Goal: Information Seeking & Learning: Learn about a topic

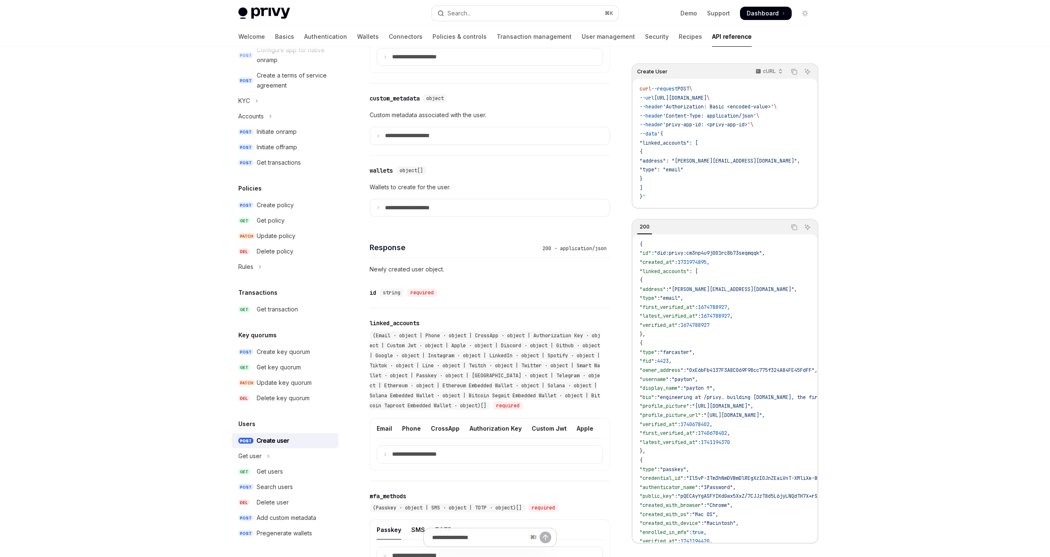
scroll to position [873, 0]
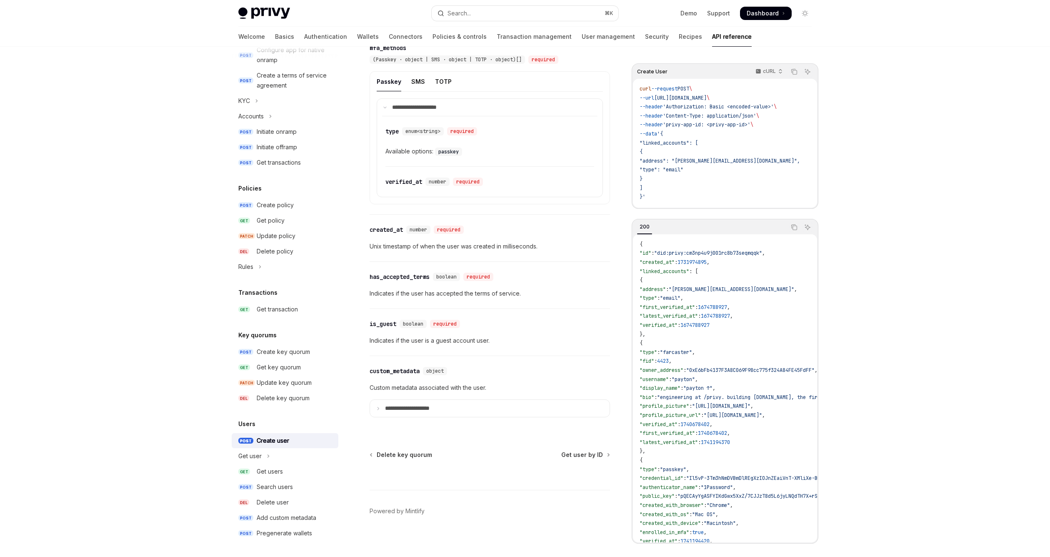
click at [484, 360] on div "**********" at bounding box center [490, 391] width 240 height 71
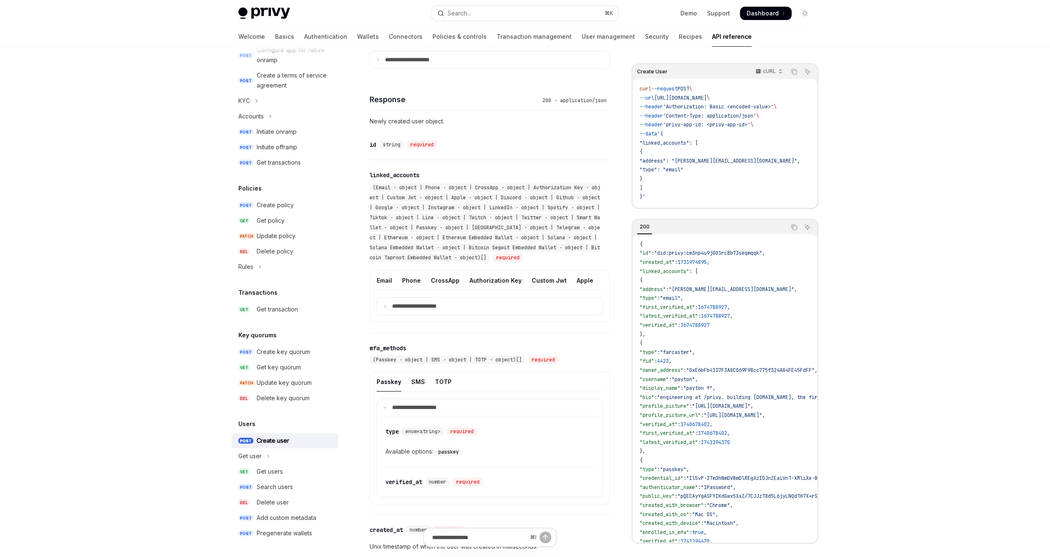
scroll to position [580, 0]
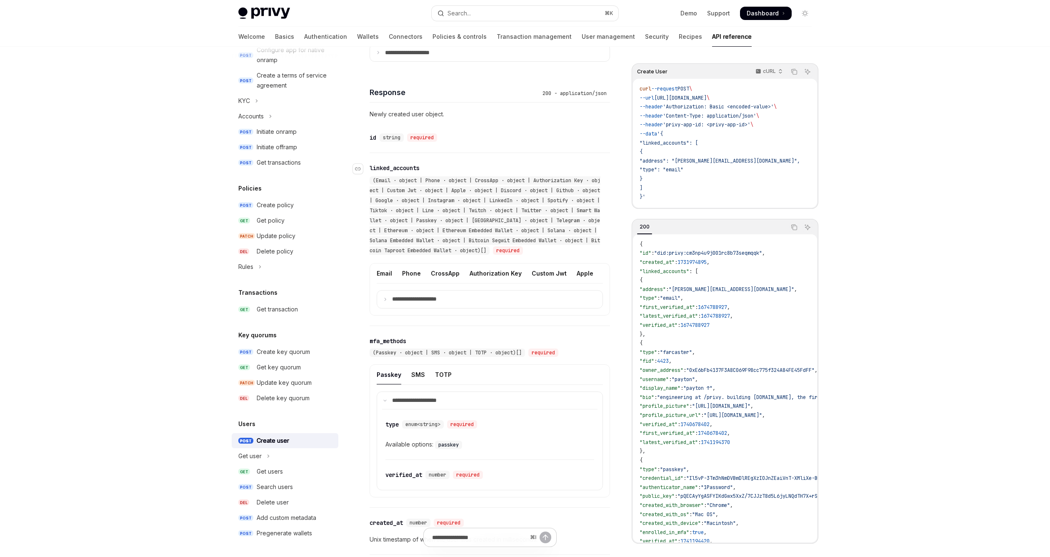
click at [469, 224] on div "(Email · object | Phone · object | CrossApp · object | Authorization Key · obje…" at bounding box center [485, 215] width 231 height 78
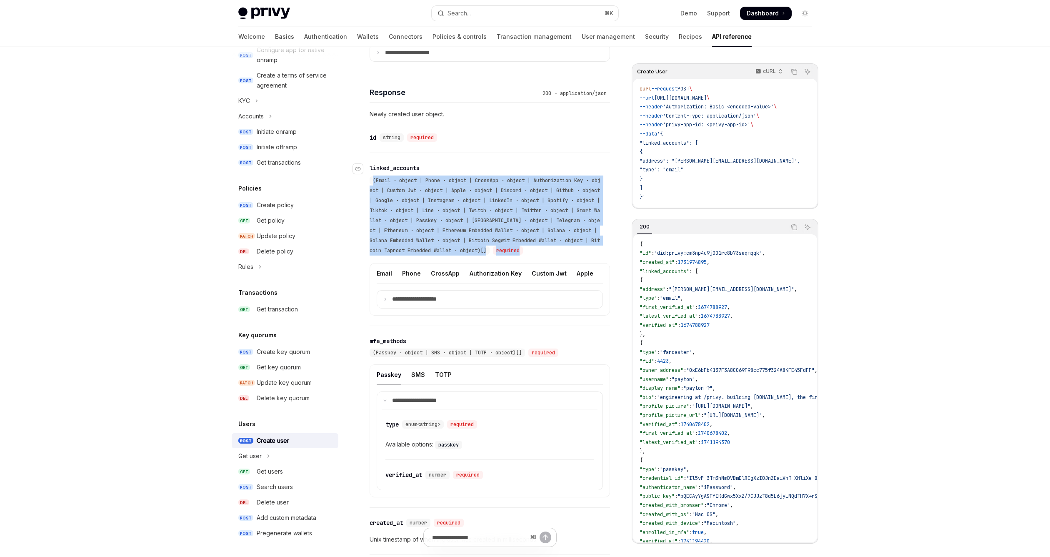
click at [469, 224] on div "(Email · object | Phone · object | CrossApp · object | Authorization Key · obje…" at bounding box center [485, 215] width 231 height 78
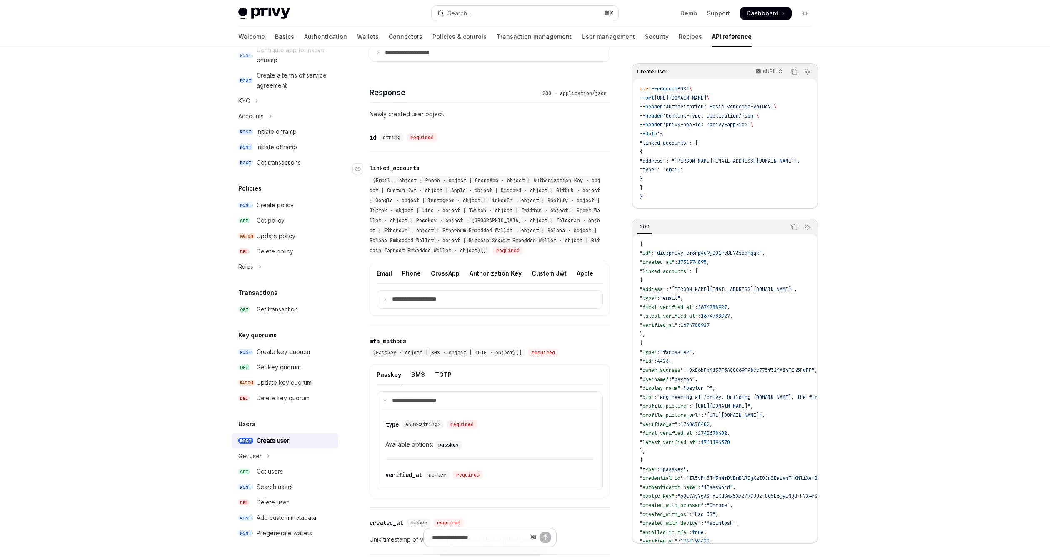
click at [491, 223] on div "(Email · object | Phone · object | CrossApp · object | Authorization Key · obje…" at bounding box center [486, 215] width 232 height 80
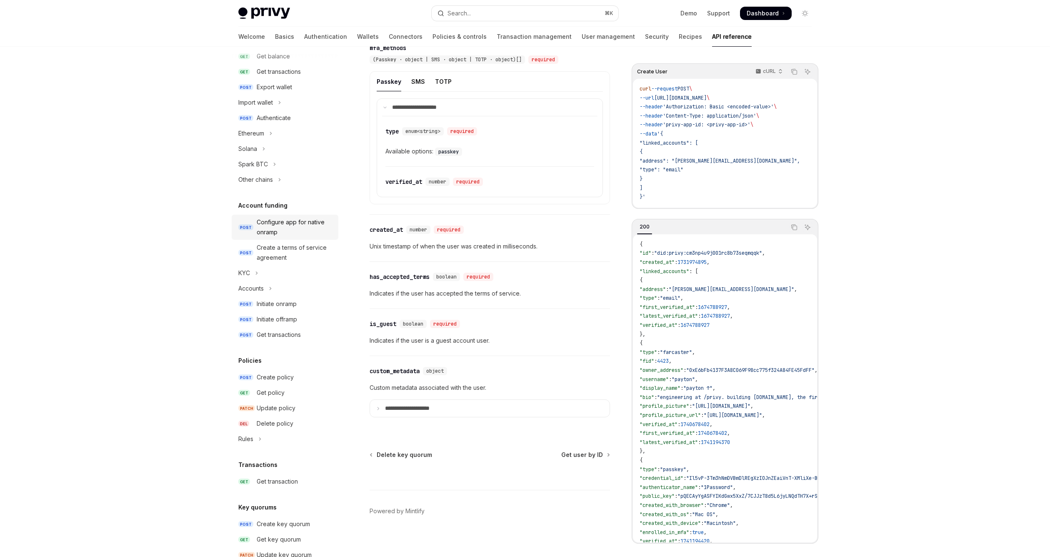
scroll to position [333, 0]
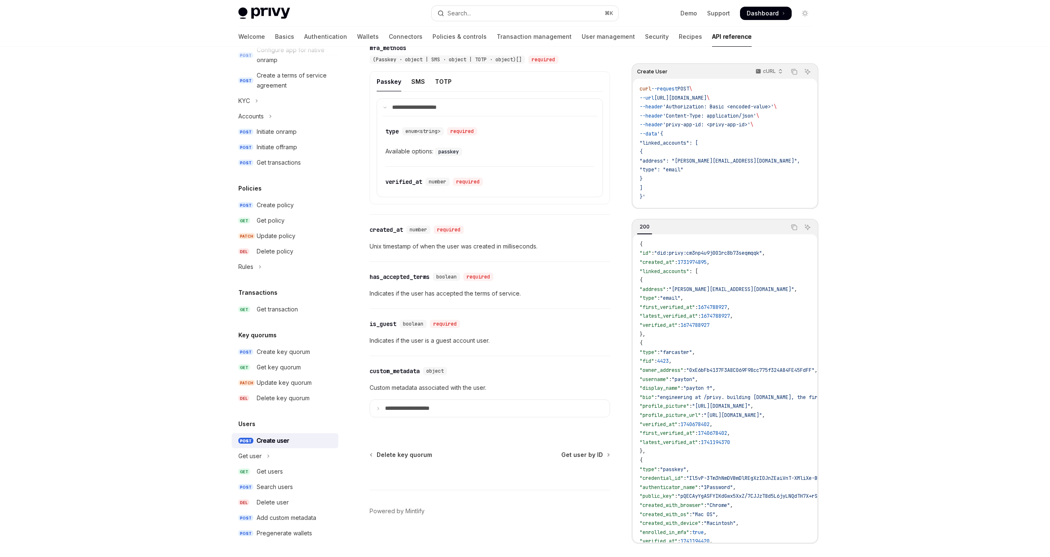
click at [288, 442] on div "WE VALUE YOUR PRIVACY This site uses cookies and related technologies, as descr…" at bounding box center [507, 489] width 786 height 103
click at [186, 468] on span "WE VALUE YOUR PRIVACY" at bounding box center [206, 461] width 184 height 22
click at [305, 535] on div "WE VALUE YOUR PRIVACY This site uses cookies and related technologies, as descr…" at bounding box center [507, 489] width 786 height 103
click at [280, 474] on div "This site uses cookies and related technologies, as described in our privacy po…" at bounding box center [507, 476] width 786 height 8
click at [287, 488] on div "WE VALUE YOUR PRIVACY This site uses cookies and related technologies, as descr…" at bounding box center [507, 489] width 786 height 103
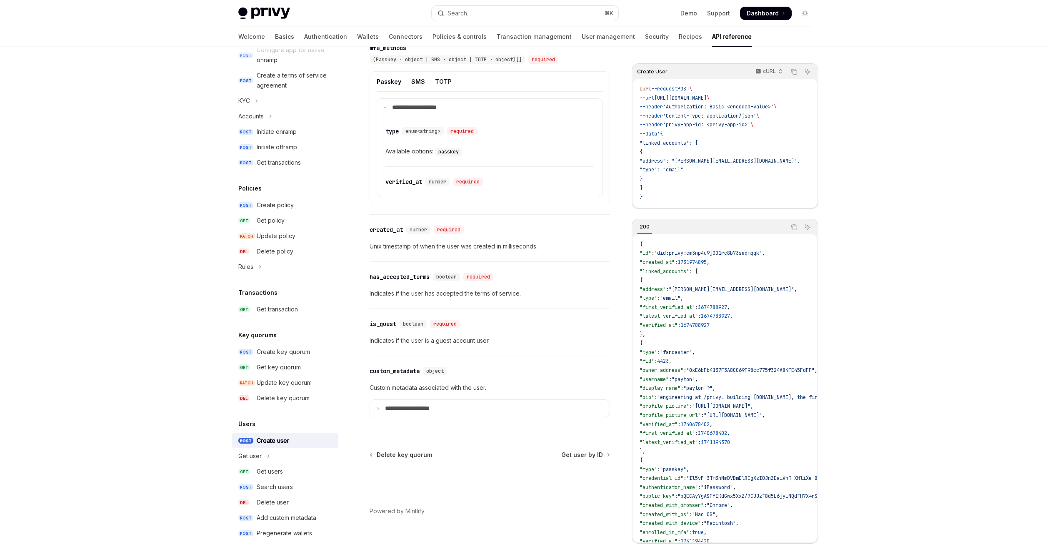
click at [259, 457] on span "WE VALUE YOUR PRIVACY" at bounding box center [206, 461] width 184 height 22
click at [452, 474] on div "This site uses cookies and related technologies, as described in our privacy po…" at bounding box center [507, 476] width 786 height 8
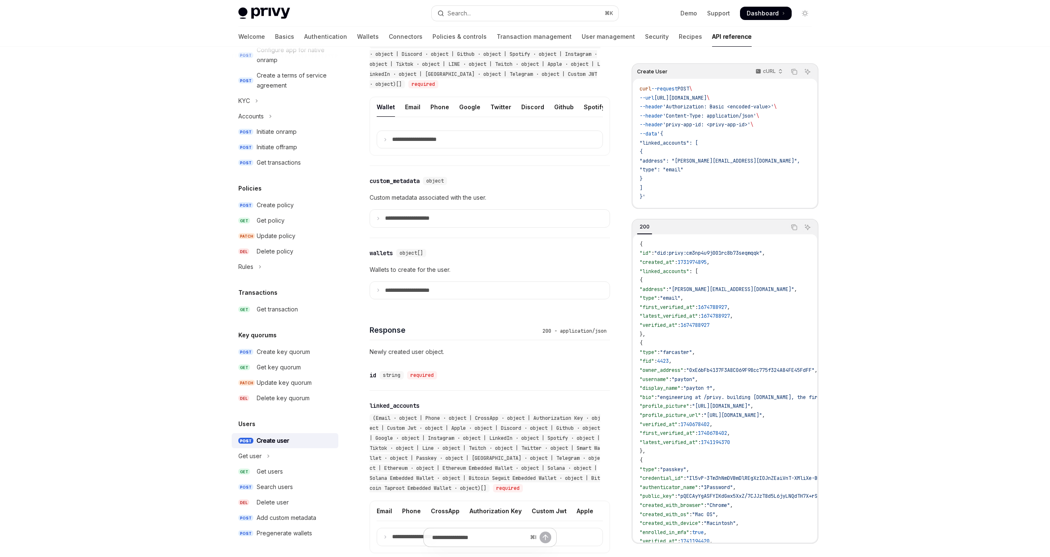
scroll to position [0, 0]
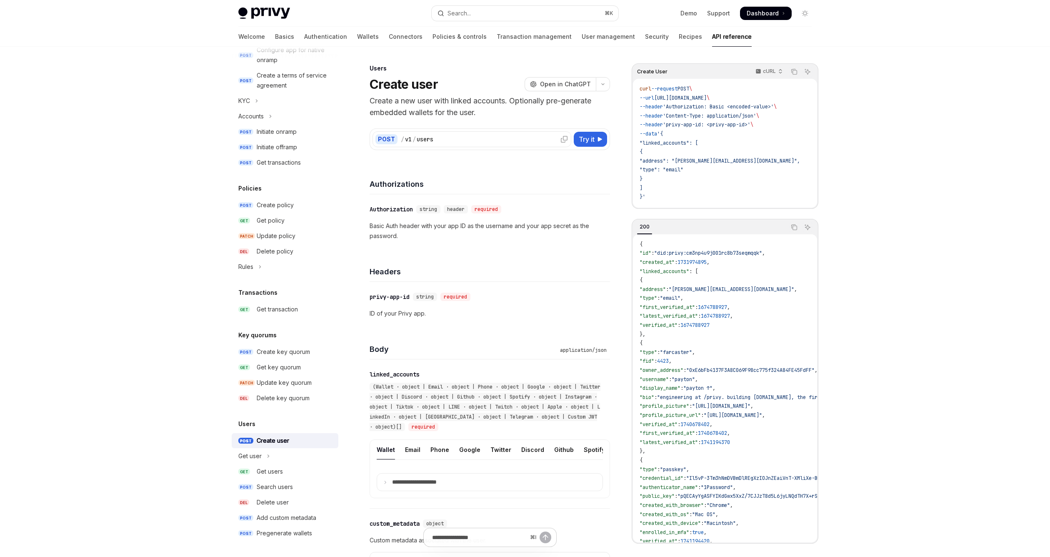
click at [438, 142] on div "/ v1 / users" at bounding box center [485, 139] width 168 height 8
click at [530, 145] on div "POST / v1 / users" at bounding box center [472, 139] width 199 height 16
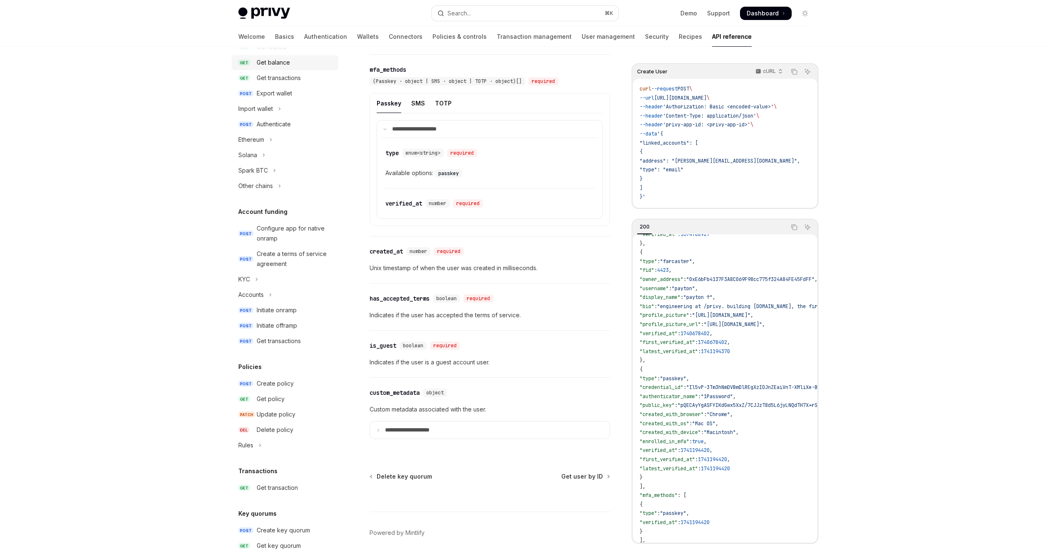
scroll to position [333, 0]
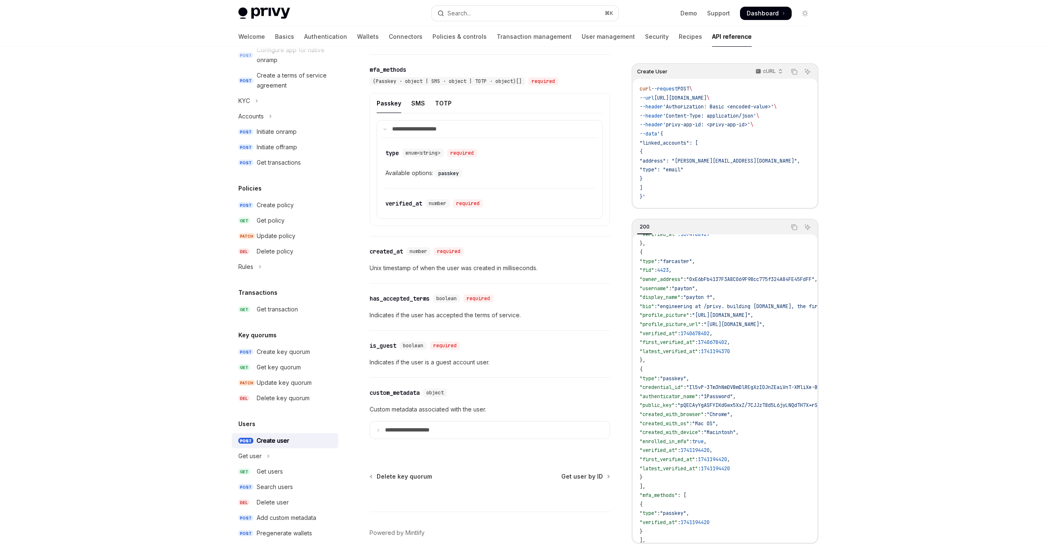
click at [308, 437] on div "Create user" at bounding box center [295, 441] width 77 height 10
type textarea "*"
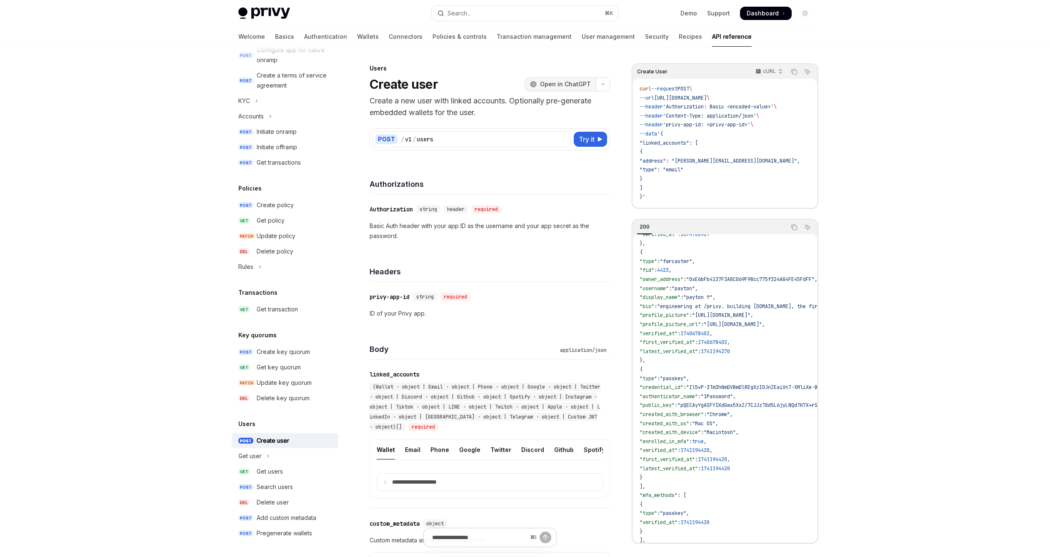
click at [547, 84] on span "Open in ChatGPT" at bounding box center [565, 84] width 51 height 8
click at [485, 292] on div "​ privy-app-id string required" at bounding box center [486, 297] width 232 height 10
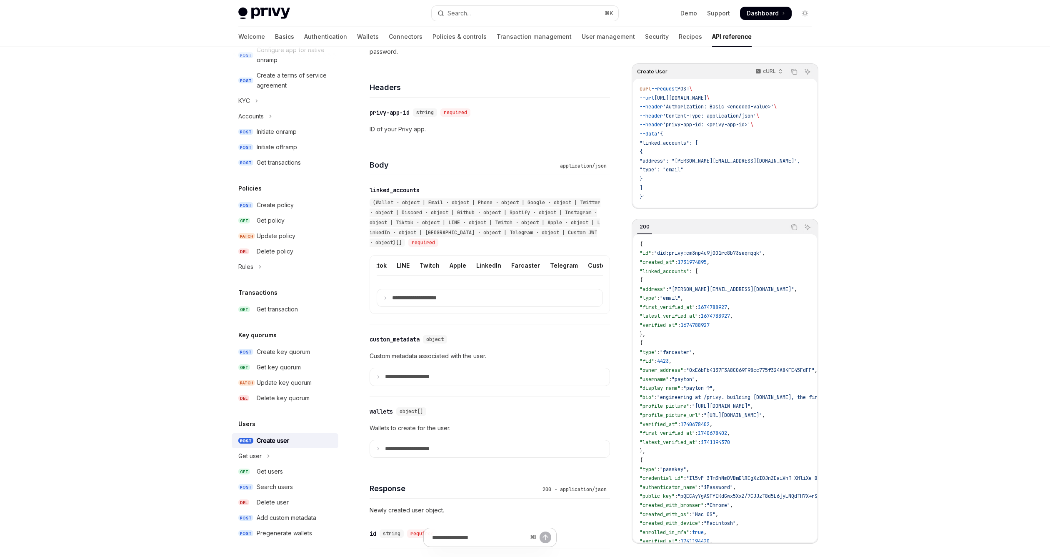
scroll to position [0, 292]
click at [378, 162] on h4 "Body" at bounding box center [463, 164] width 187 height 11
click at [406, 168] on h4 "Body" at bounding box center [463, 164] width 187 height 11
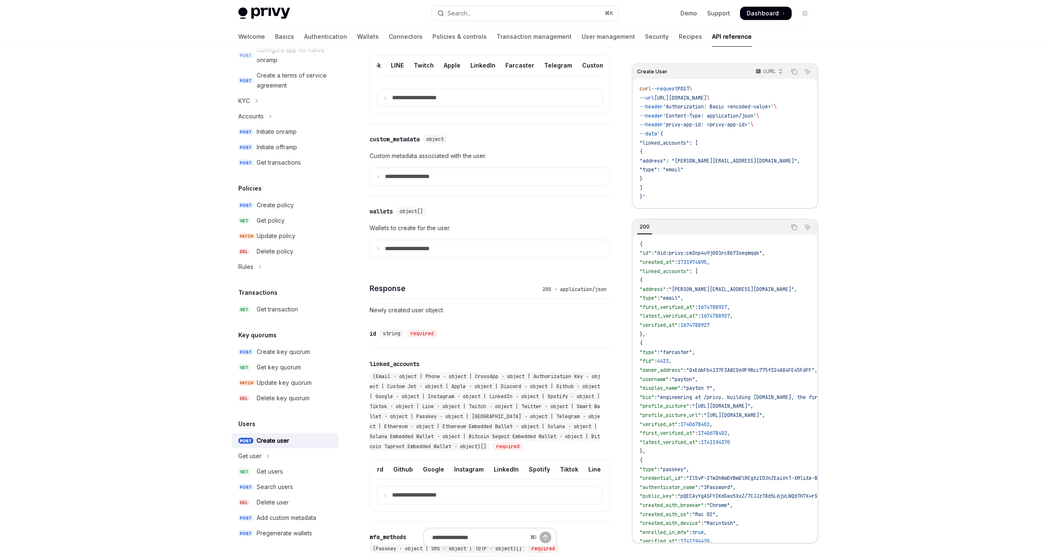
scroll to position [404, 0]
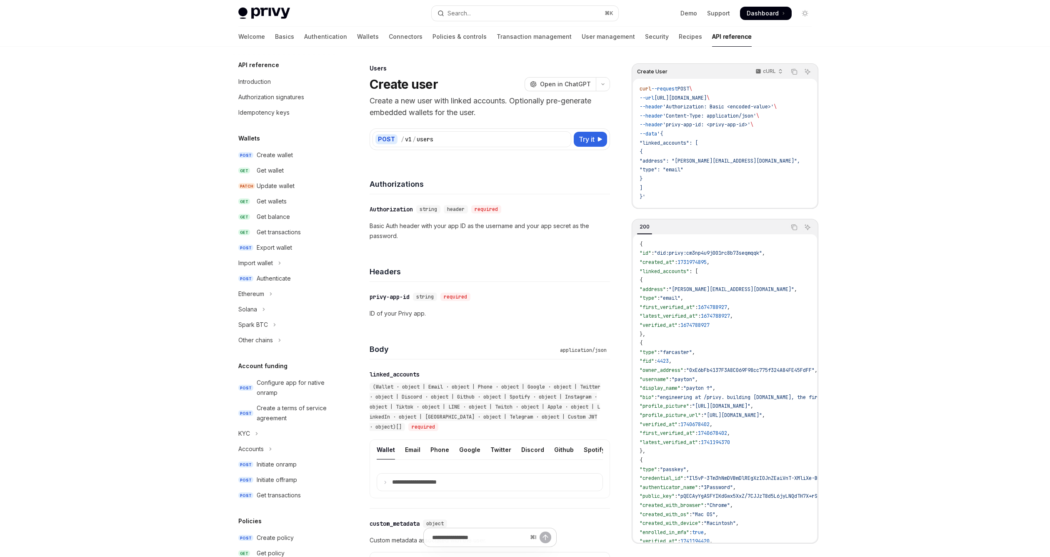
scroll to position [333, 0]
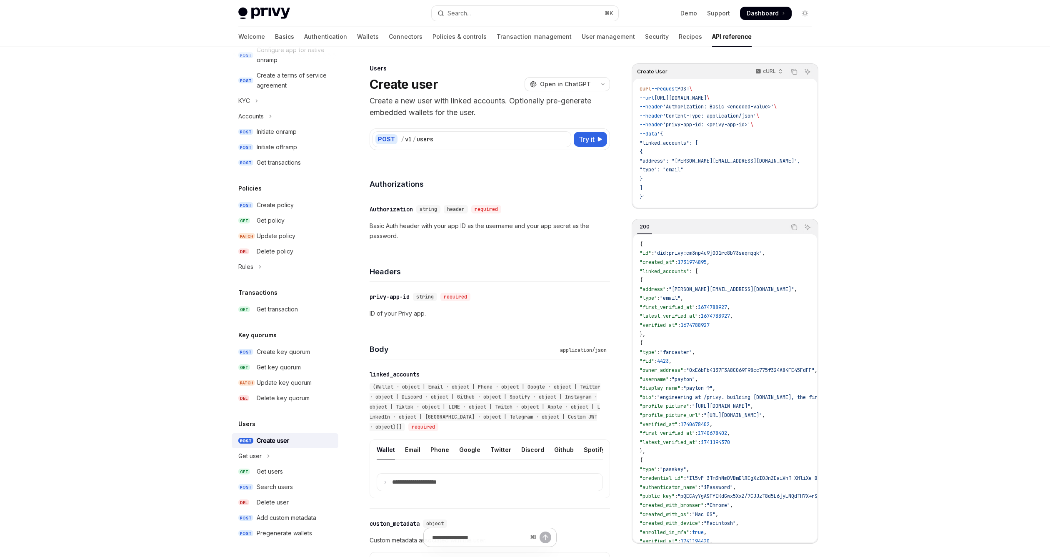
type textarea "*"
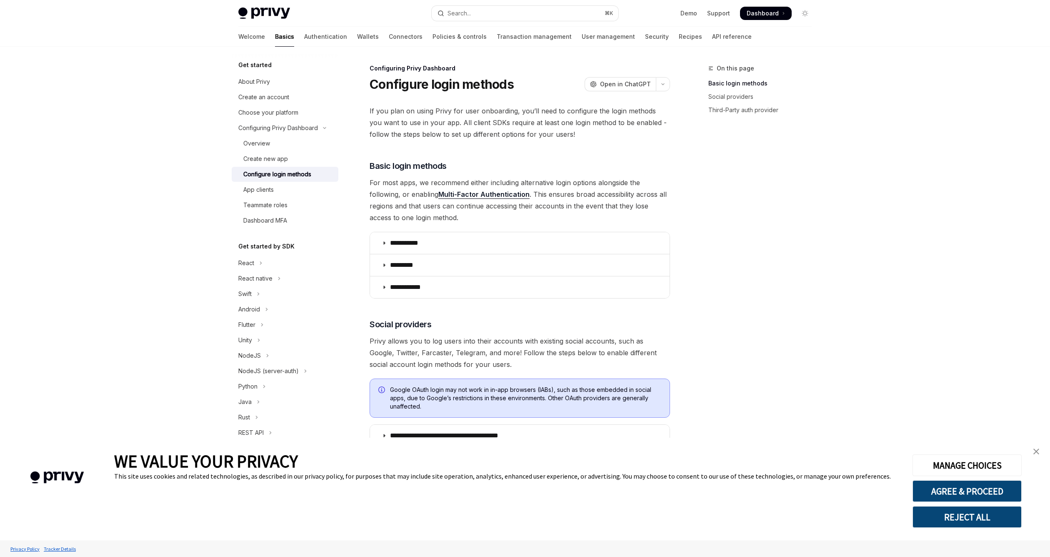
type textarea "*"
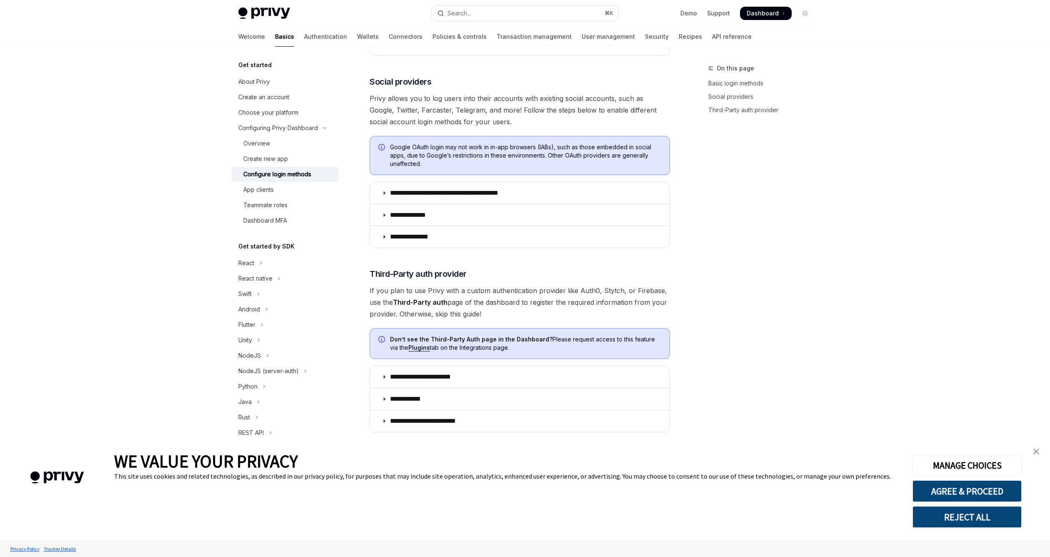
scroll to position [250, 0]
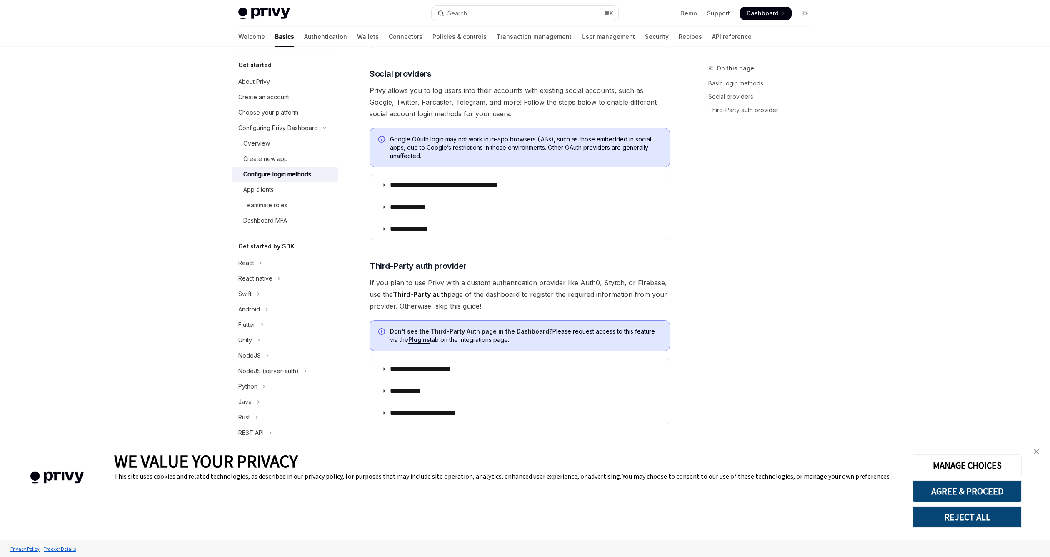
click at [698, 287] on div "On this page Basic login methods Social providers Third-Party auth provider" at bounding box center [755, 309] width 127 height 493
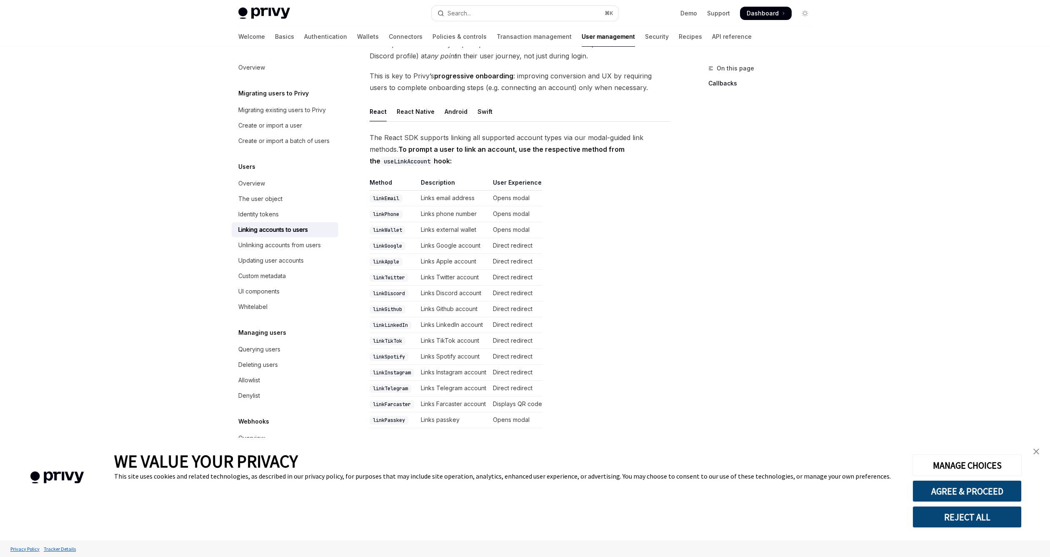
scroll to position [65, 0]
click at [455, 110] on div "Android" at bounding box center [456, 113] width 23 height 20
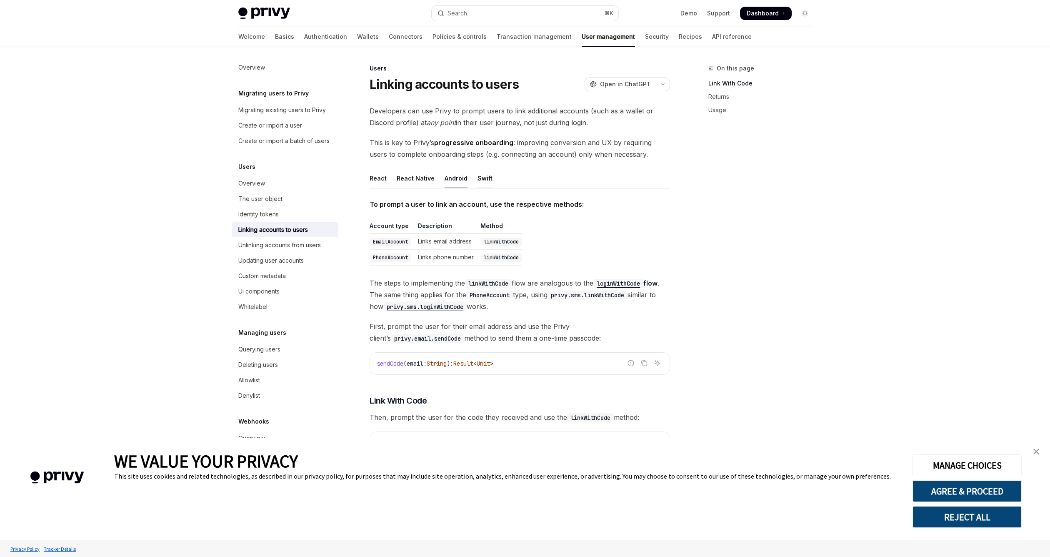
click at [478, 180] on div "Swift" at bounding box center [485, 178] width 15 height 20
click at [426, 180] on div "React Native" at bounding box center [416, 178] width 38 height 20
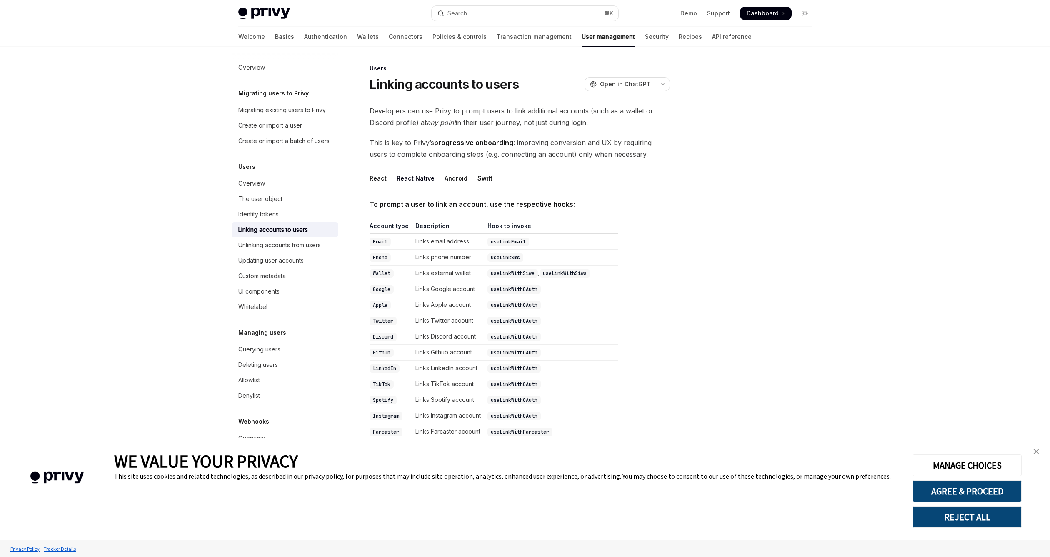
click at [456, 178] on div "Android" at bounding box center [456, 178] width 23 height 20
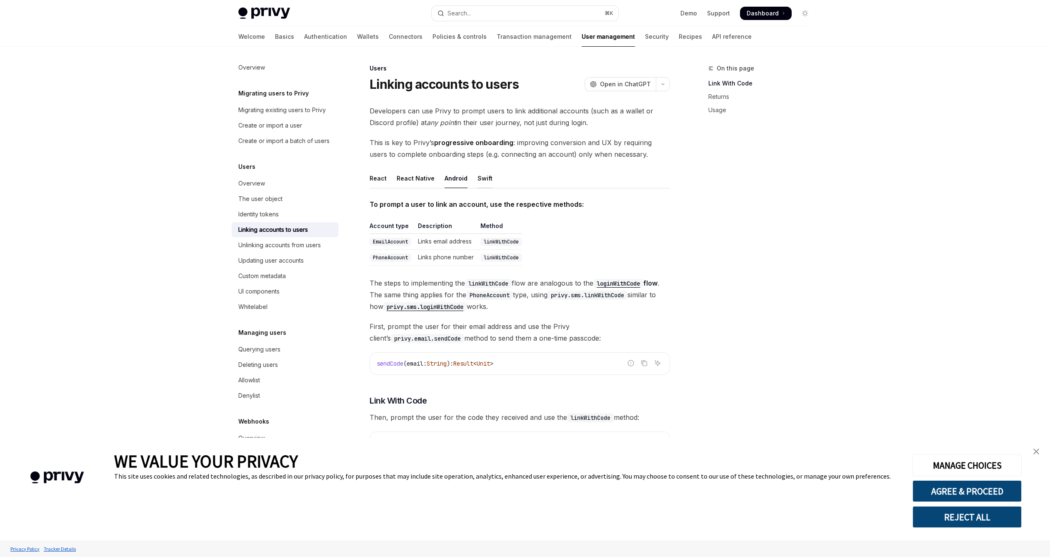
click at [487, 180] on div "Swift" at bounding box center [485, 178] width 15 height 20
type textarea "*"
click at [756, 254] on div "On this page Usage" at bounding box center [755, 309] width 127 height 493
click at [808, 168] on div "On this page Usage" at bounding box center [755, 309] width 127 height 493
